Goal: Find specific page/section: Find specific page/section

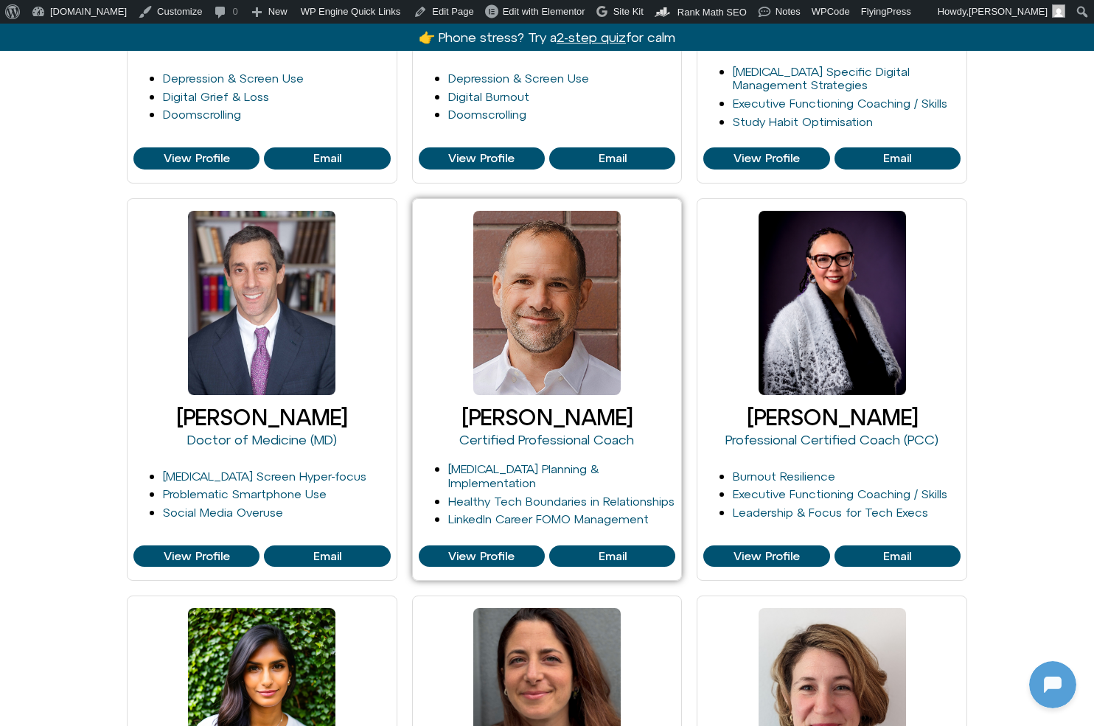
scroll to position [519, 0]
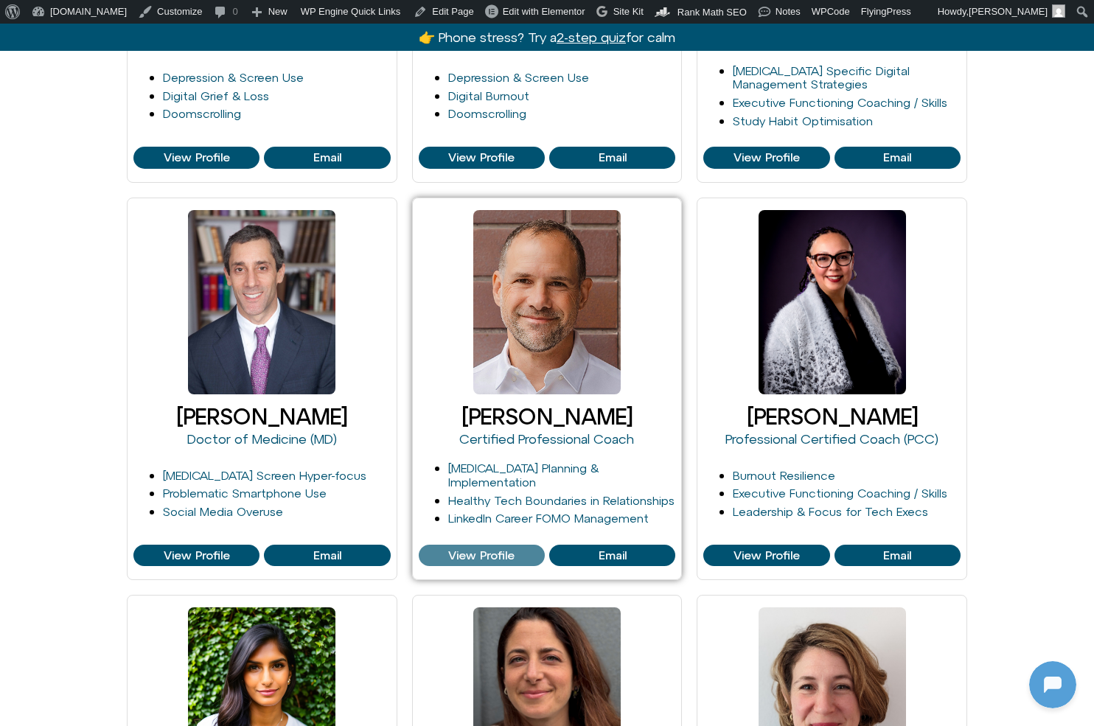
click at [479, 551] on span "View Profile" at bounding box center [481, 555] width 66 height 13
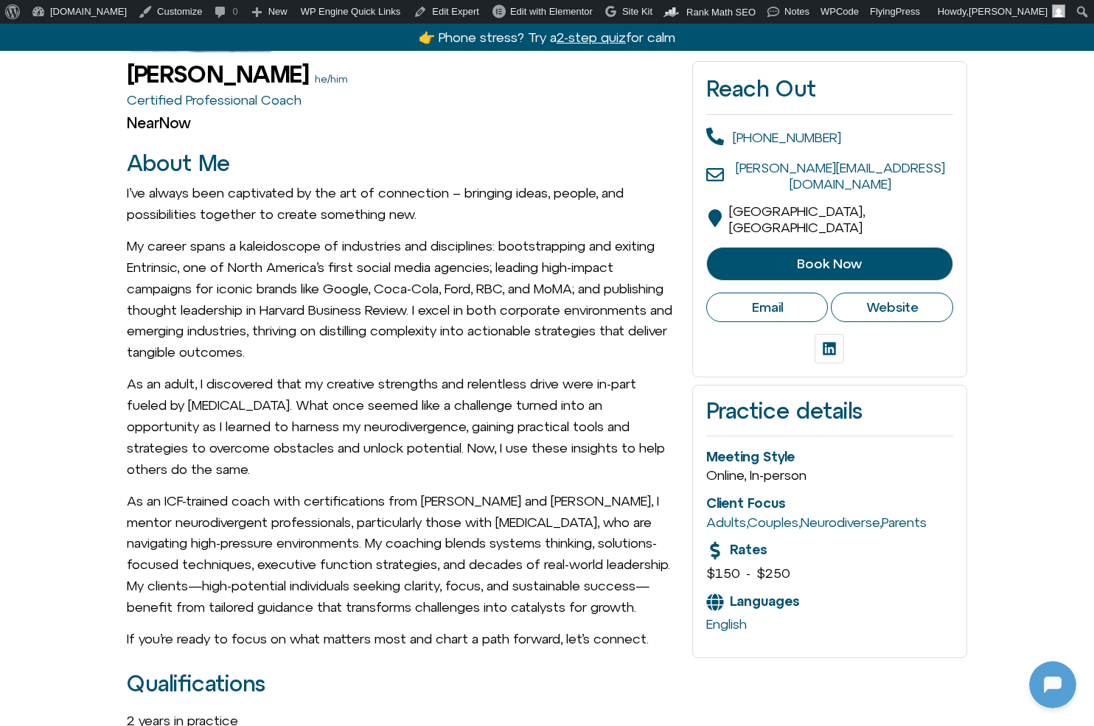
scroll to position [304, 0]
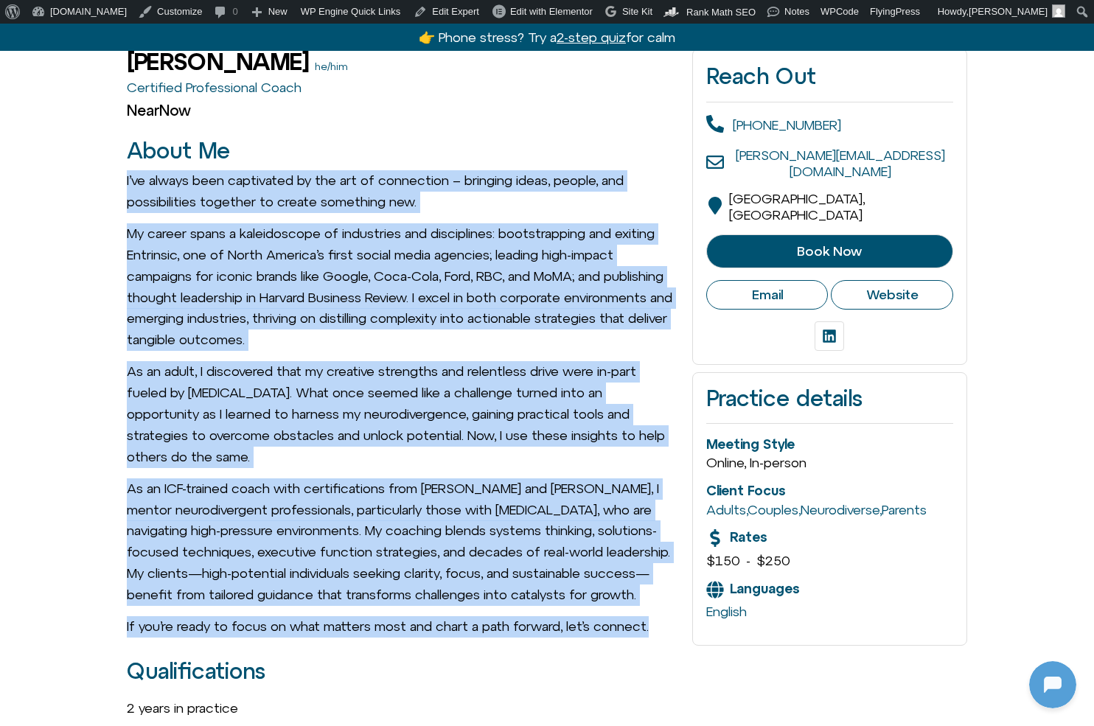
drag, startPoint x: 125, startPoint y: 179, endPoint x: 671, endPoint y: 615, distance: 698.1
click at [604, 565] on p "As an ICF-trained coach with certifications from CADDRA and CAMH, I mentor neur…" at bounding box center [402, 542] width 551 height 128
drag, startPoint x: 127, startPoint y: 177, endPoint x: 660, endPoint y: 612, distance: 688.4
click at [660, 612] on span "I’ve always been captivated by the art of connection – bringing ideas, people, …" at bounding box center [402, 403] width 551 height 467
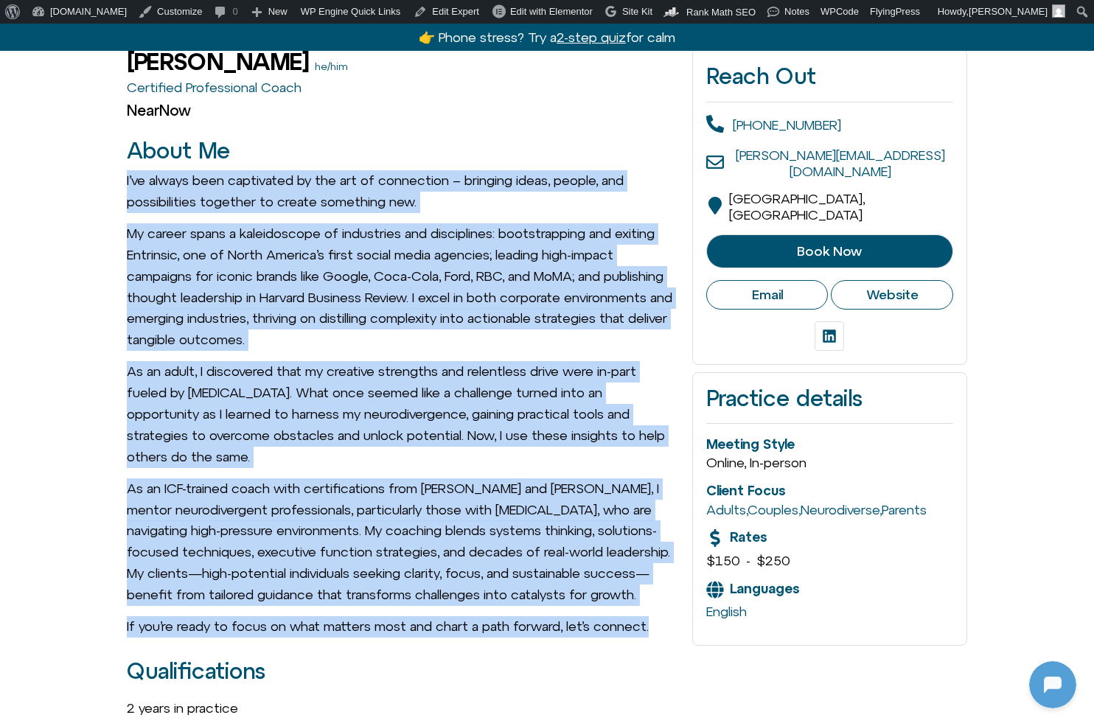
copy span "I’ve always been captivated by the art of connection – bringing ideas, people, …"
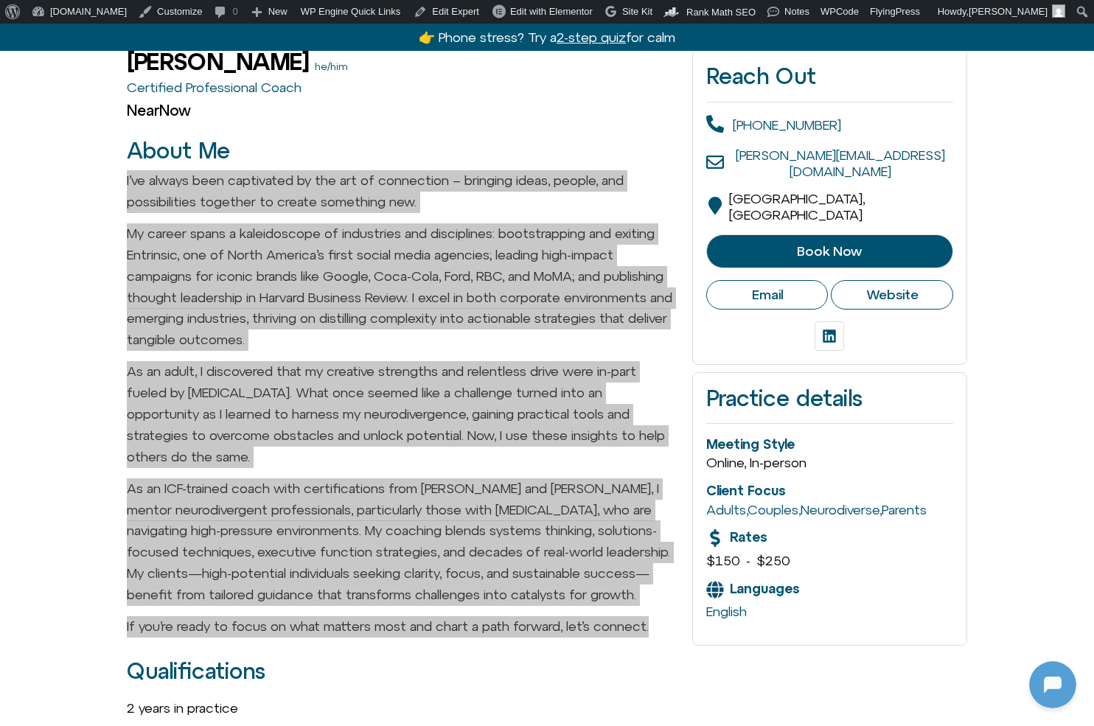
click at [651, 601] on span "I’ve always been captivated by the art of connection – bringing ideas, people, …" at bounding box center [402, 403] width 551 height 467
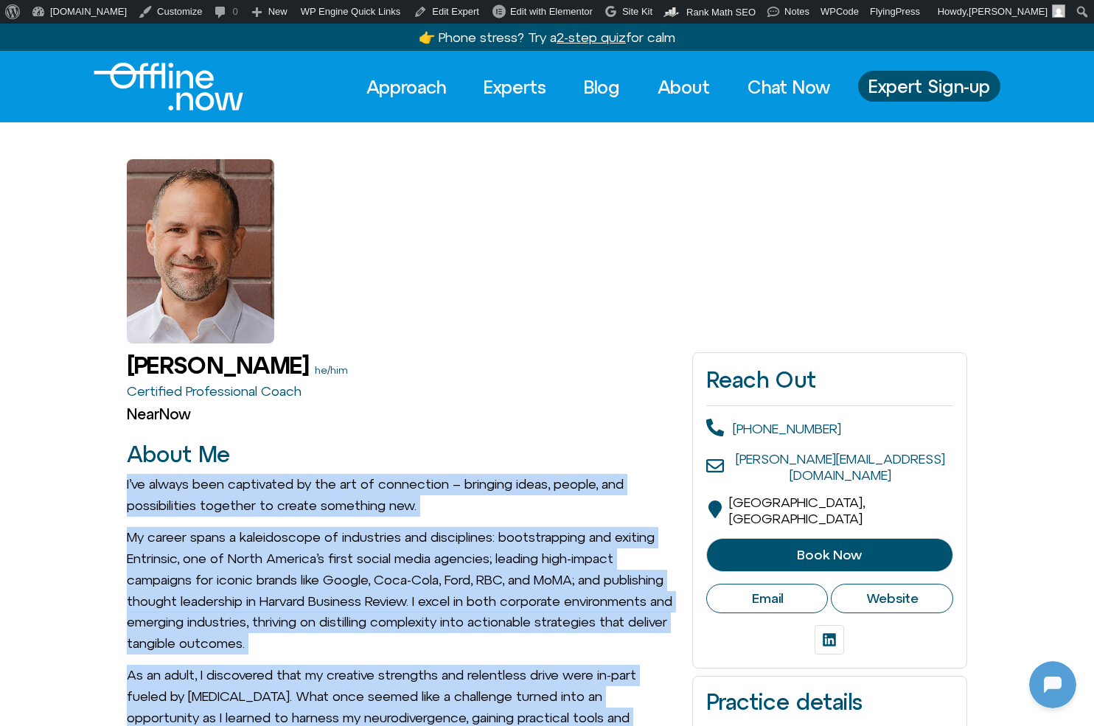
scroll to position [-1, 0]
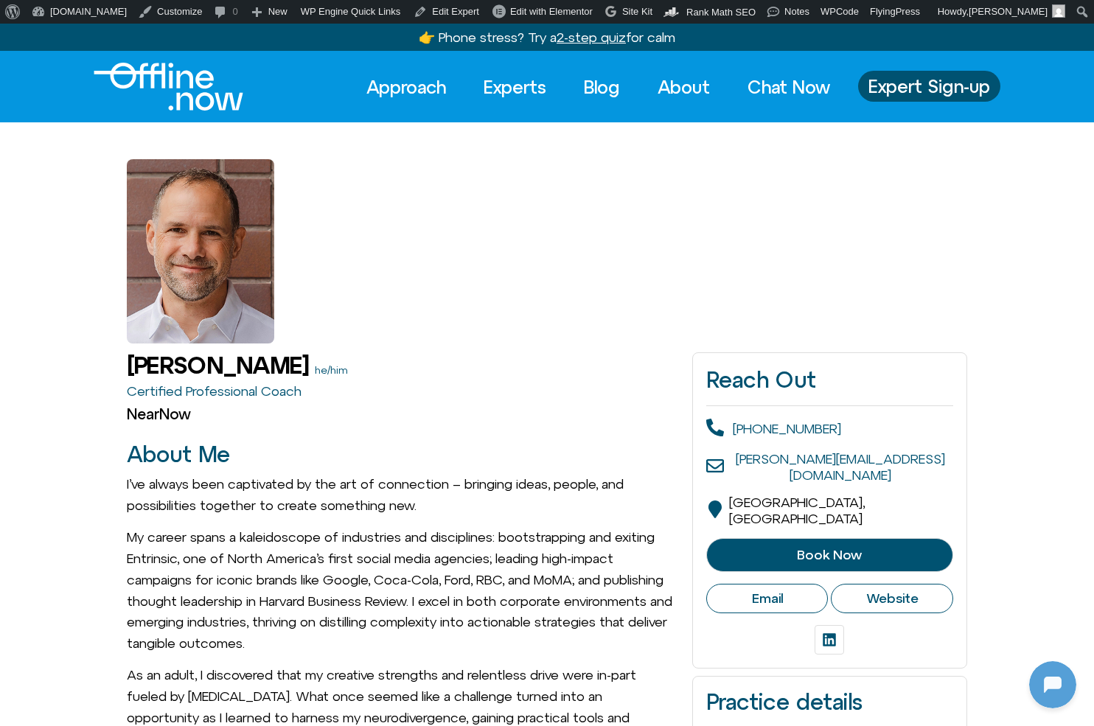
click at [402, 226] on div at bounding box center [547, 232] width 840 height 221
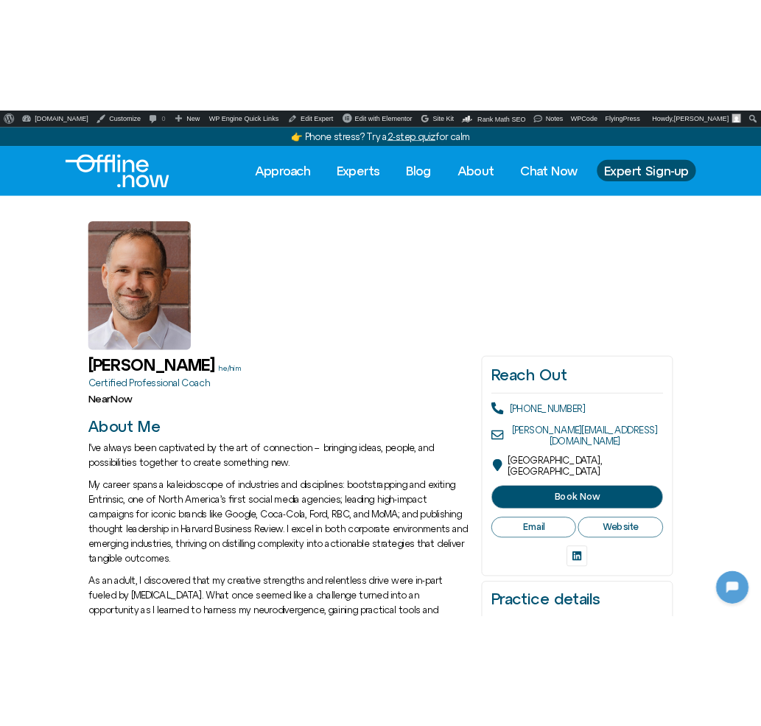
scroll to position [0, 0]
